Goal: Task Accomplishment & Management: Manage account settings

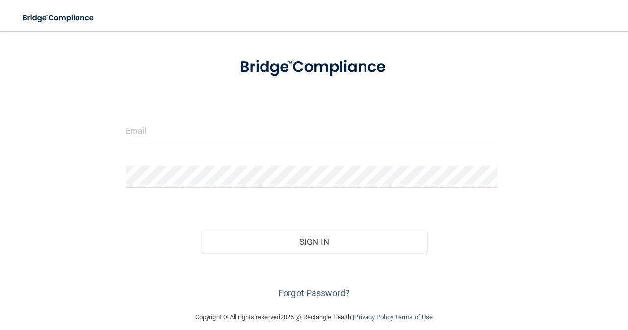
scroll to position [53, 0]
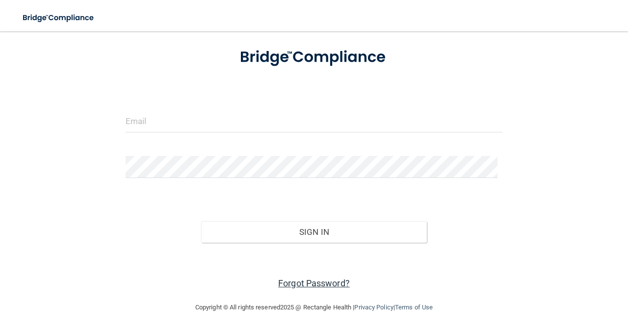
click at [329, 280] on link "Forgot Password?" at bounding box center [314, 283] width 72 height 10
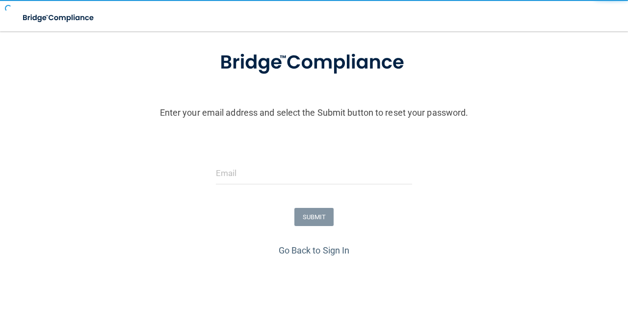
scroll to position [86, 0]
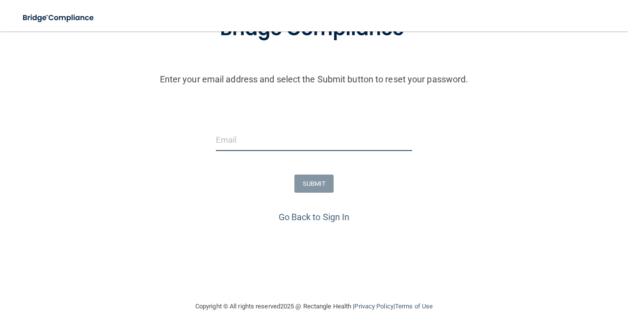
click at [236, 139] on input "email" at bounding box center [314, 140] width 196 height 22
type input "[EMAIL_ADDRESS][DOMAIN_NAME]"
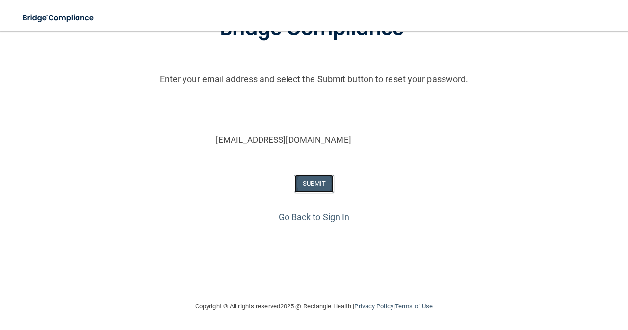
click at [313, 180] on button "SUBMIT" at bounding box center [314, 184] width 40 height 18
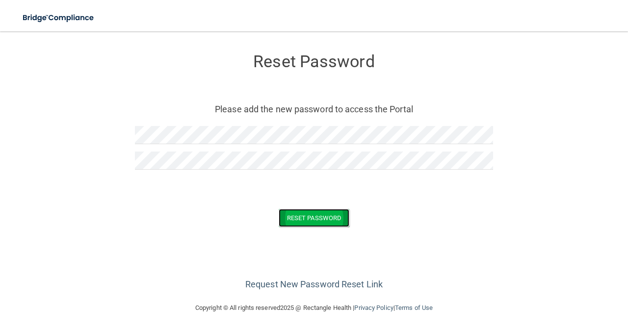
click at [322, 219] on button "Reset Password" at bounding box center [314, 218] width 71 height 18
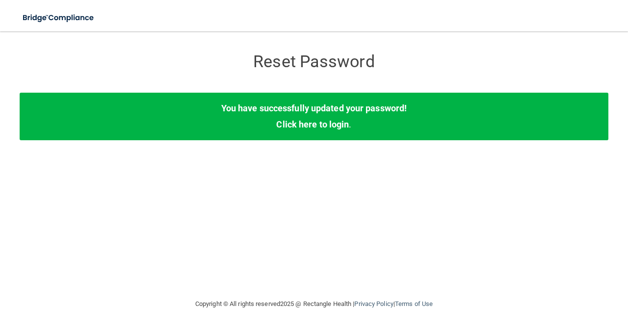
click at [358, 127] on div "You have successfully updated your password! Click here to login ." at bounding box center [314, 116] width 588 height 47
click at [320, 126] on link "Click here to login" at bounding box center [312, 124] width 73 height 10
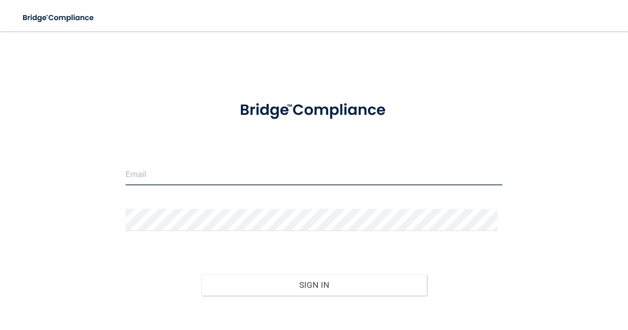
click at [194, 171] on input "email" at bounding box center [314, 174] width 377 height 22
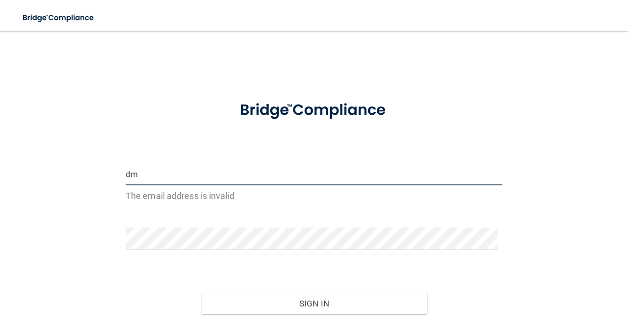
type input "[EMAIL_ADDRESS][DOMAIN_NAME]"
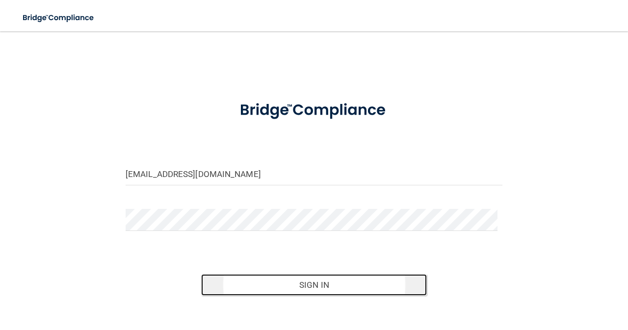
click at [317, 280] on button "Sign In" at bounding box center [314, 285] width 226 height 22
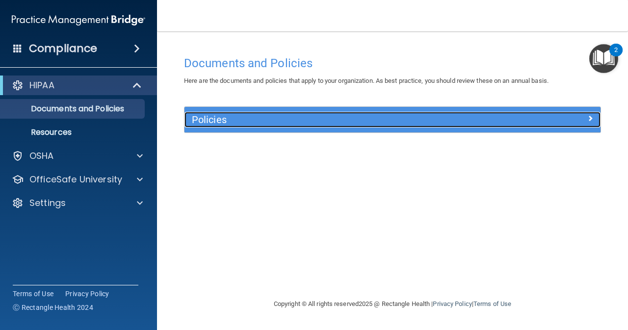
click at [549, 120] on div at bounding box center [548, 118] width 104 height 12
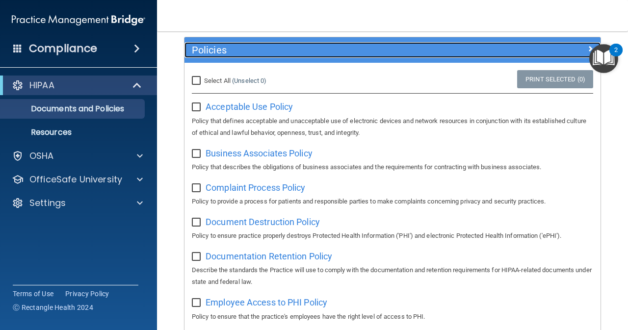
scroll to position [69, 0]
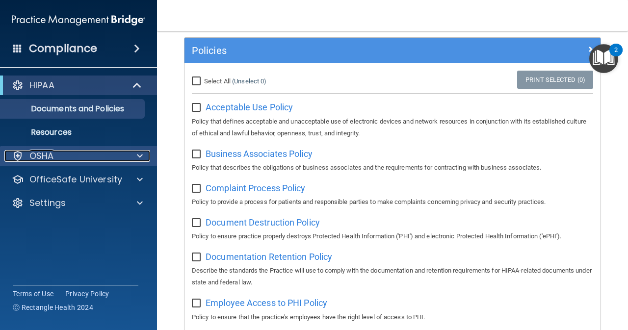
click at [82, 157] on div "OSHA" at bounding box center [65, 156] width 122 height 12
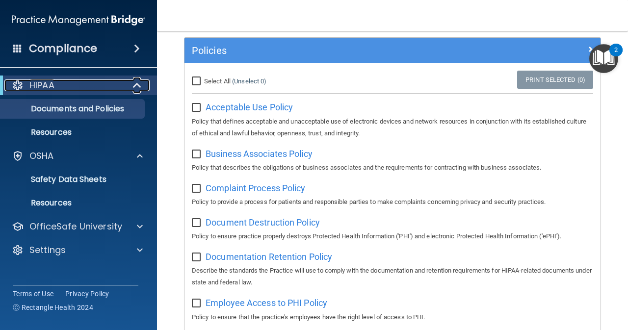
click at [131, 86] on div at bounding box center [138, 85] width 24 height 12
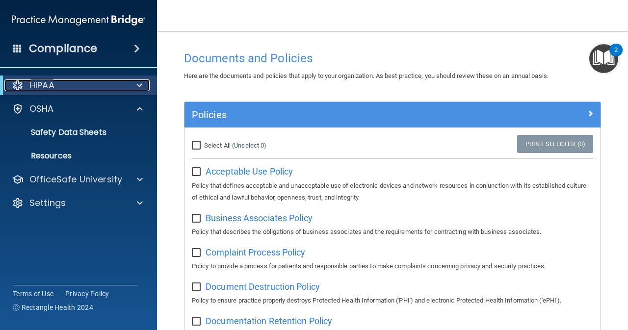
scroll to position [0, 0]
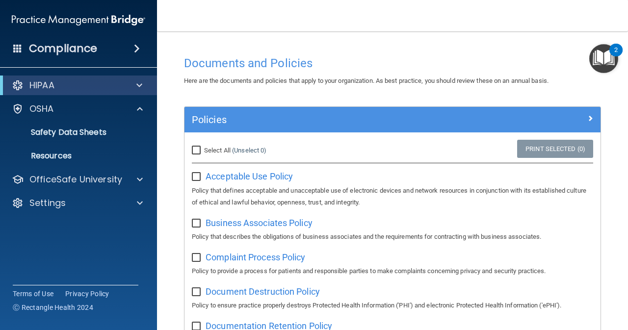
click at [197, 149] on input "Select All (Unselect 0) Unselect All" at bounding box center [197, 151] width 11 height 8
checkbox input "true"
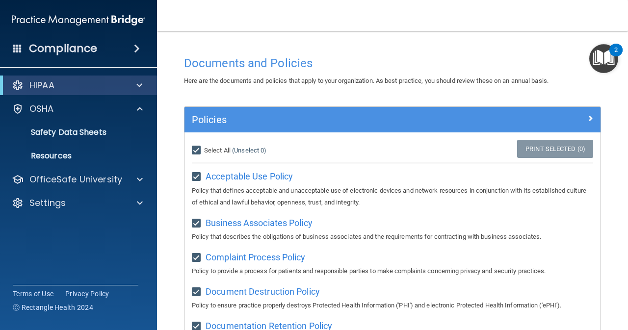
checkbox input "true"
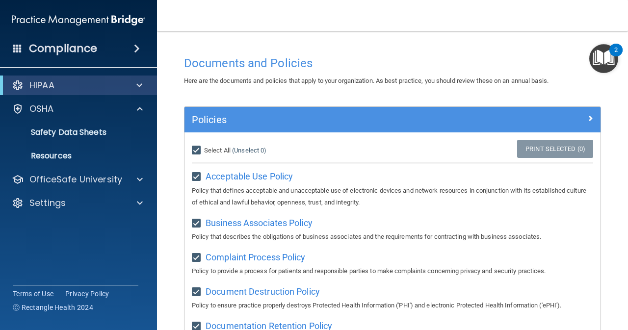
checkbox input "true"
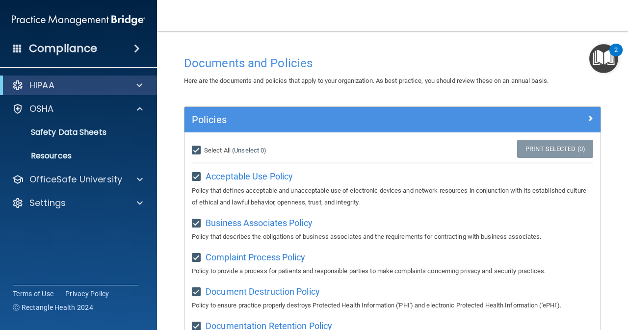
checkbox input "true"
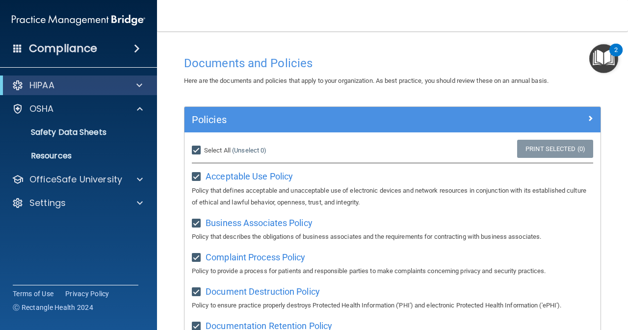
checkbox input "true"
click at [307, 185] on p "Policy that defines acceptable and unacceptable use of electronic devices and n…" at bounding box center [392, 197] width 401 height 24
click at [293, 191] on p "Policy that defines acceptable and unacceptable use of electronic devices and n…" at bounding box center [392, 197] width 401 height 24
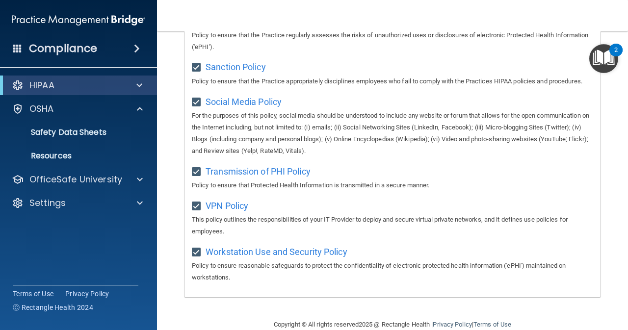
scroll to position [787, 0]
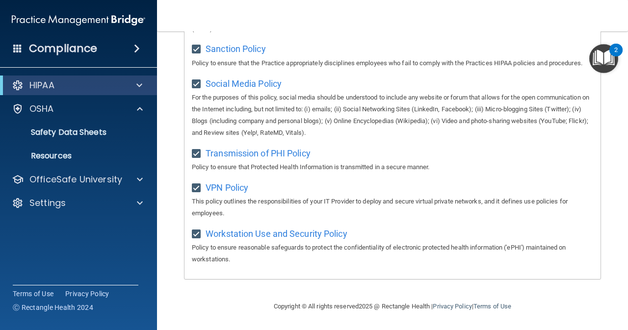
click at [593, 65] on img "Open Resource Center, 2 new notifications" at bounding box center [603, 58] width 29 height 29
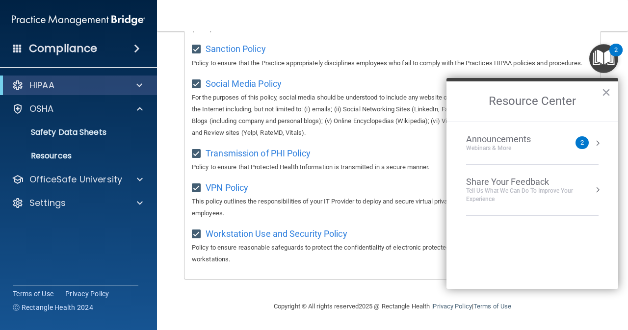
click at [596, 140] on button "Resource Center" at bounding box center [597, 143] width 10 height 10
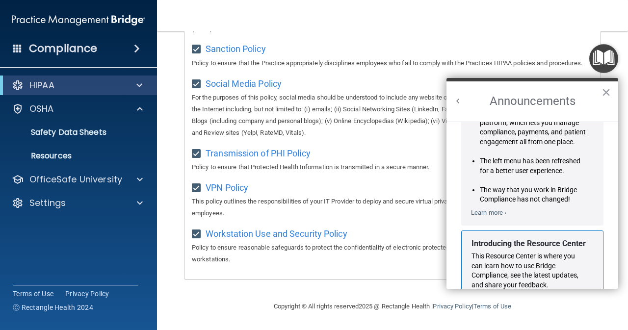
scroll to position [0, 0]
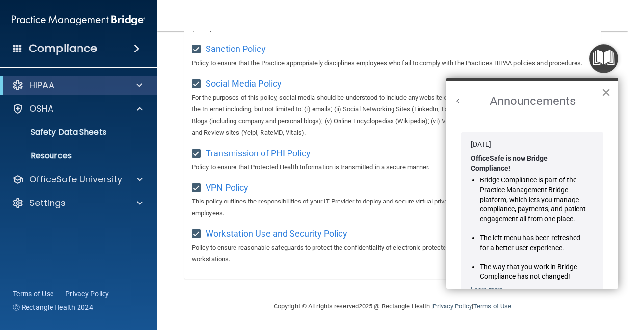
click at [604, 93] on button "×" at bounding box center [605, 92] width 9 height 16
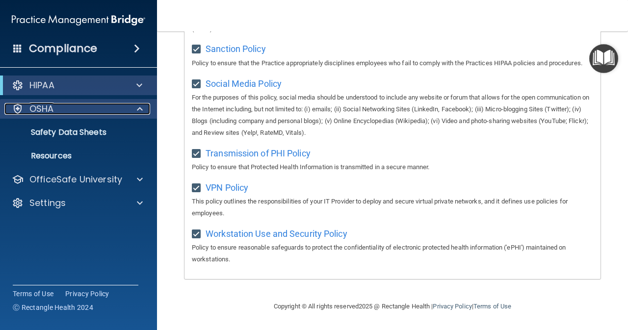
click at [65, 112] on div "OSHA" at bounding box center [65, 109] width 122 height 12
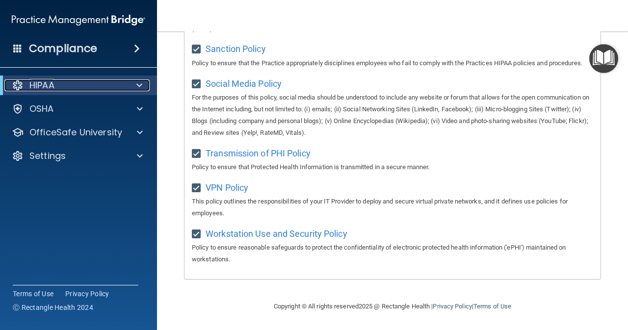
click at [142, 86] on span at bounding box center [139, 85] width 6 height 12
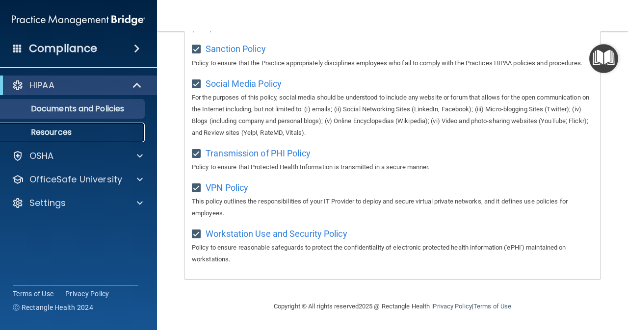
click at [67, 133] on p "Resources" at bounding box center [73, 132] width 134 height 10
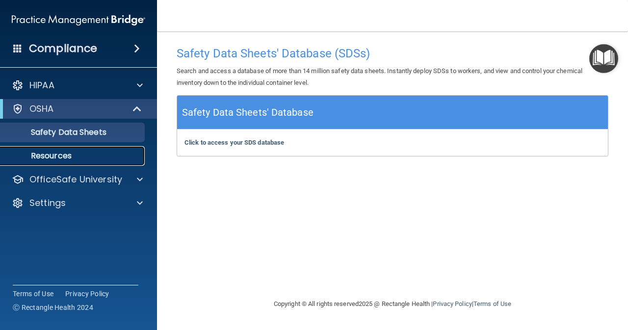
click at [64, 158] on p "Resources" at bounding box center [73, 156] width 134 height 10
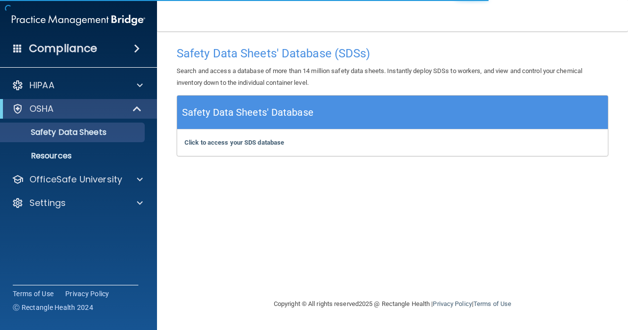
click at [402, 109] on div "Safety Data Sheets' Database" at bounding box center [392, 113] width 431 height 34
click at [479, 113] on div "Safety Data Sheets' Database" at bounding box center [392, 113] width 431 height 34
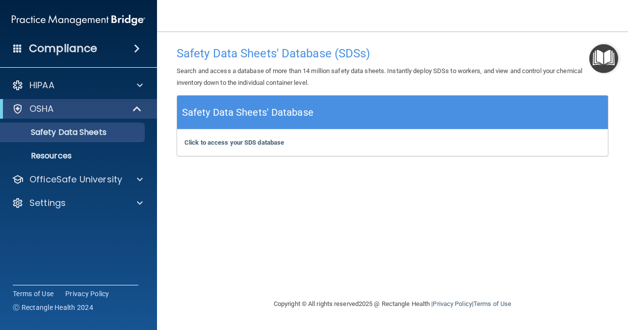
click at [488, 111] on div "Safety Data Sheets' Database" at bounding box center [392, 113] width 431 height 34
click at [290, 114] on h5 "Safety Data Sheets' Database" at bounding box center [247, 112] width 131 height 17
click at [271, 143] on b "Click to access your SDS database" at bounding box center [234, 142] width 100 height 7
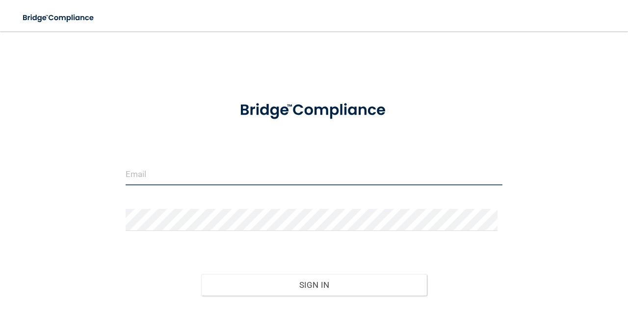
click at [206, 177] on input "email" at bounding box center [314, 174] width 377 height 22
type input "[EMAIL_ADDRESS][DOMAIN_NAME]"
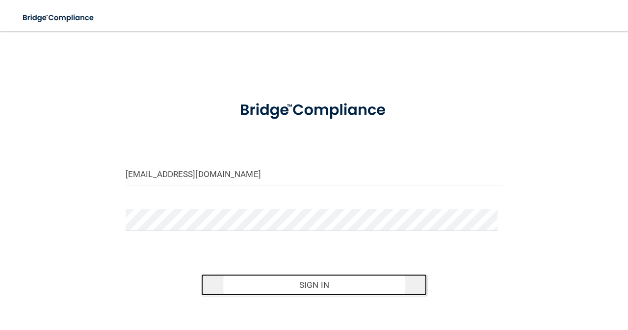
click at [318, 280] on button "Sign In" at bounding box center [314, 285] width 226 height 22
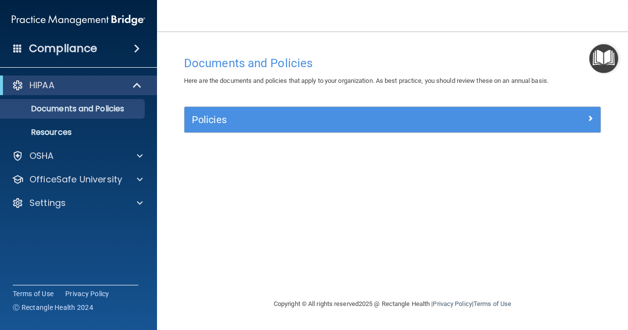
click at [138, 51] on span at bounding box center [137, 49] width 6 height 12
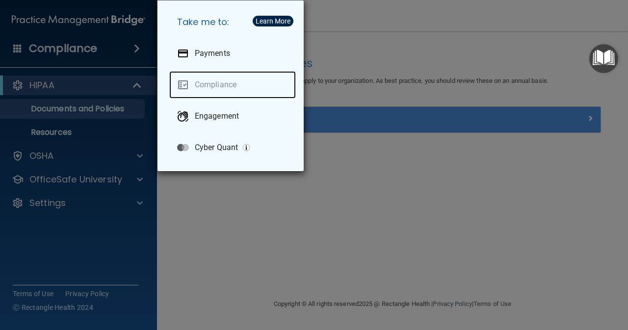
click at [219, 83] on link "Compliance" at bounding box center [232, 84] width 127 height 27
click at [183, 81] on link "Compliance" at bounding box center [232, 84] width 127 height 27
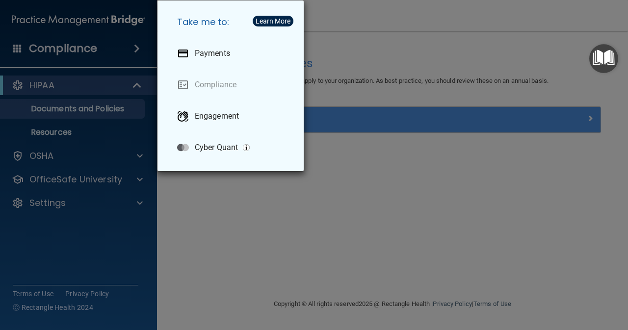
click at [277, 26] on h5 "Take me to:" at bounding box center [232, 21] width 127 height 27
click at [269, 25] on button "Learn More" at bounding box center [273, 21] width 41 height 11
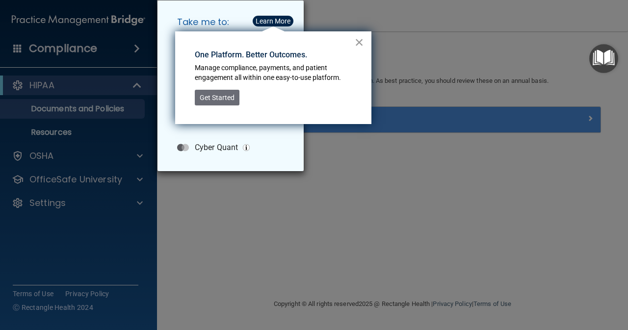
click at [357, 43] on button "×" at bounding box center [359, 42] width 9 height 16
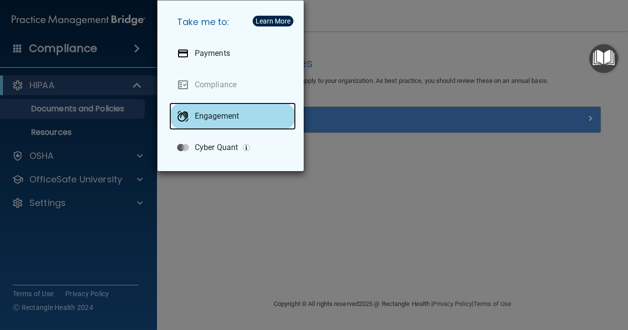
click at [227, 118] on p "Engagement" at bounding box center [217, 116] width 44 height 10
